Goal: Task Accomplishment & Management: Manage account settings

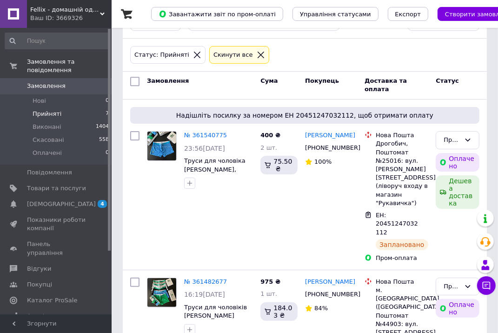
scroll to position [93, 0]
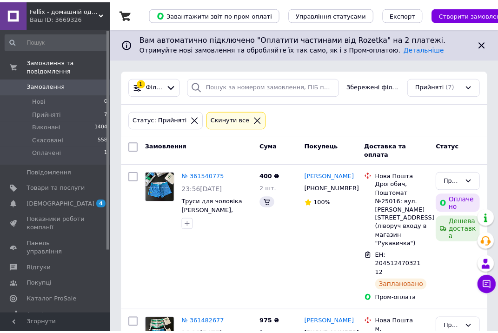
scroll to position [93, 0]
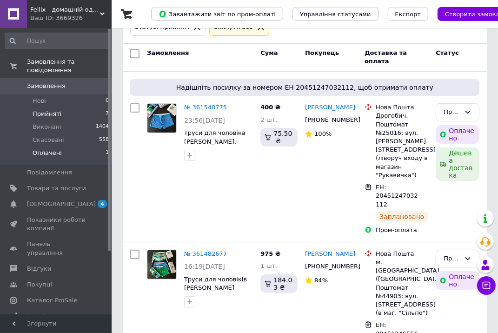
click at [60, 146] on li "Оплачені 1" at bounding box center [57, 155] width 114 height 18
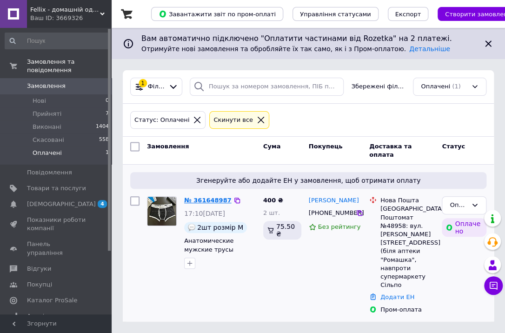
click at [212, 201] on link "№ 361648987" at bounding box center [207, 200] width 47 height 7
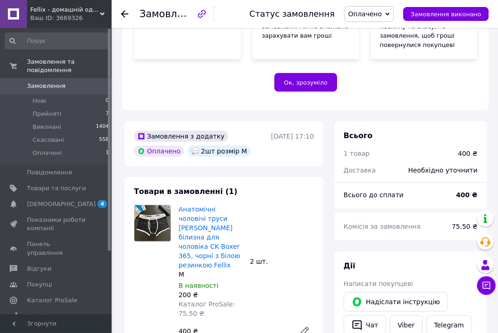
scroll to position [279, 0]
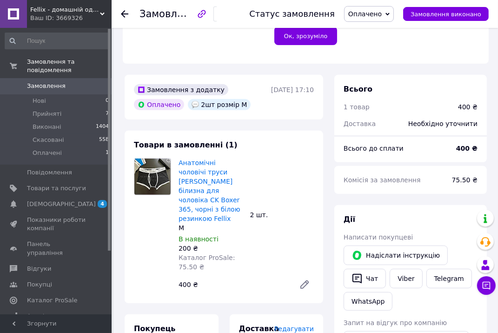
click at [381, 14] on span "Оплачено" at bounding box center [364, 13] width 33 height 7
click at [385, 35] on li "Прийнято" at bounding box center [368, 33] width 49 height 14
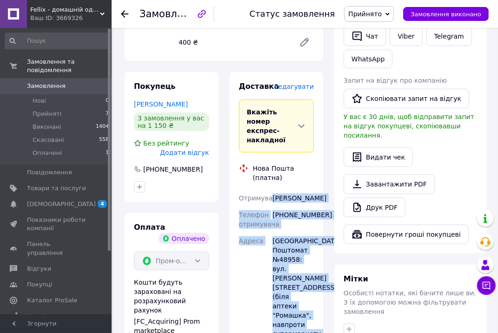
scroll to position [556, 0]
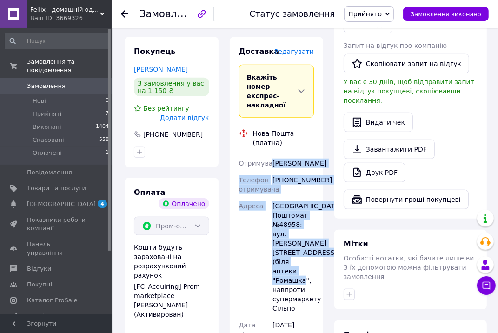
drag, startPoint x: 271, startPoint y: 217, endPoint x: 316, endPoint y: 246, distance: 53.1
click at [316, 246] on div "Доставка [PERSON_NAME] Вкажіть номер експрес-накладної Обов'язково введіть номе…" at bounding box center [277, 260] width 94 height 447
copy div "[PERSON_NAME] Телефон отримувача [PHONE_NUMBER] [GEOGRAPHIC_DATA]: вул. [PERSON…"
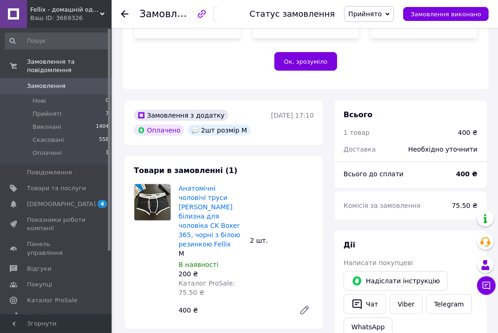
scroll to position [230, 0]
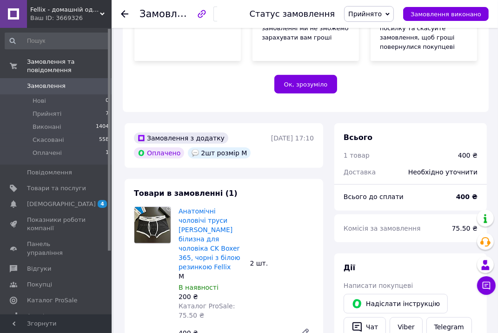
click at [231, 326] on div "400 ₴" at bounding box center [233, 332] width 117 height 13
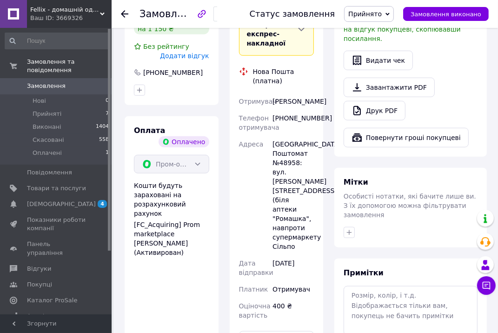
scroll to position [742, 0]
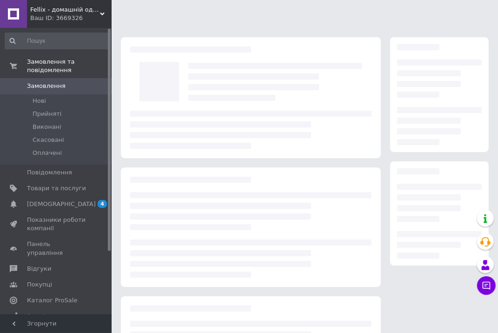
scroll to position [92, 0]
